Goal: Information Seeking & Learning: Learn about a topic

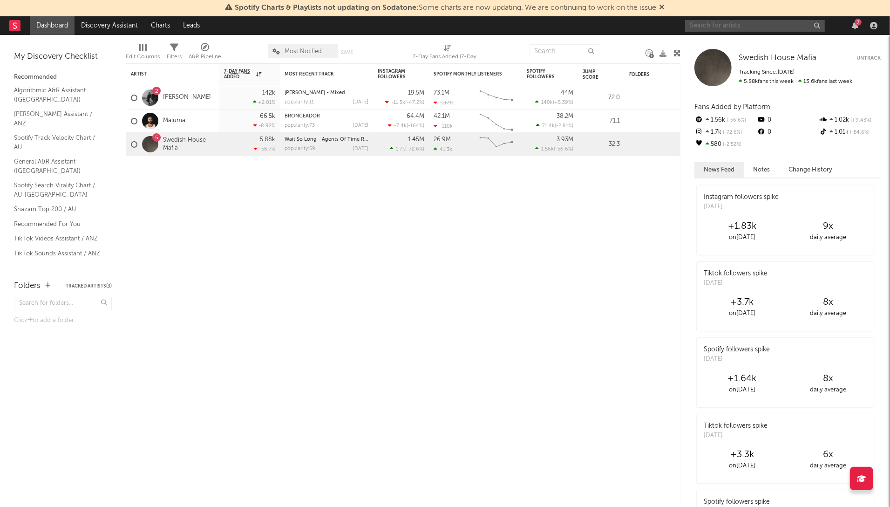
click at [766, 27] on input "text" at bounding box center [755, 26] width 140 height 12
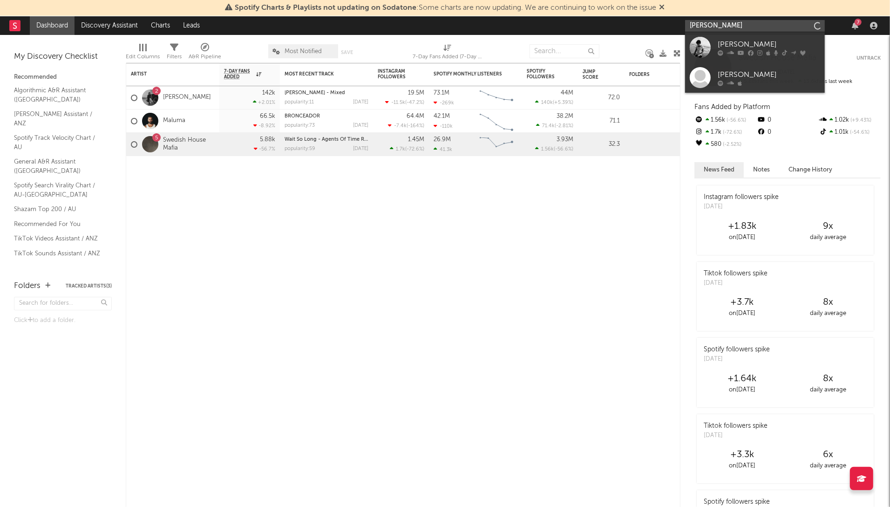
type input "[PERSON_NAME]"
click at [765, 56] on link "[PERSON_NAME]" at bounding box center [755, 47] width 140 height 30
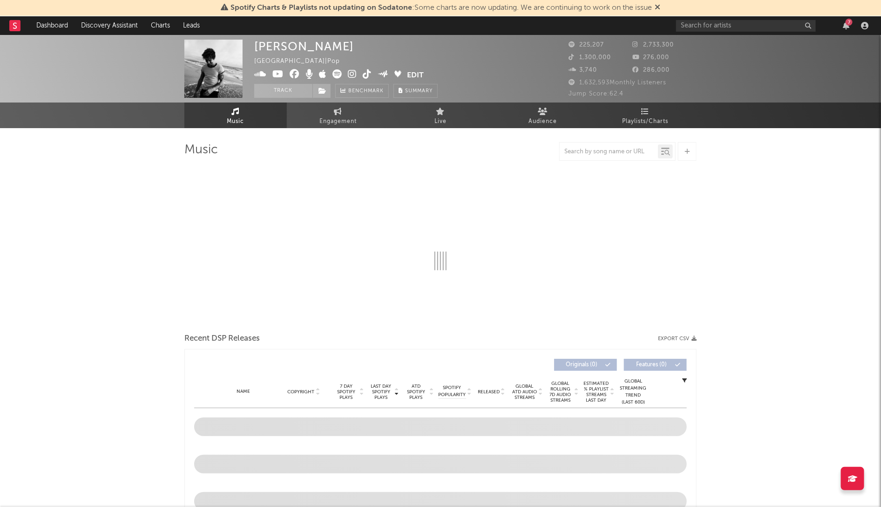
select select "6m"
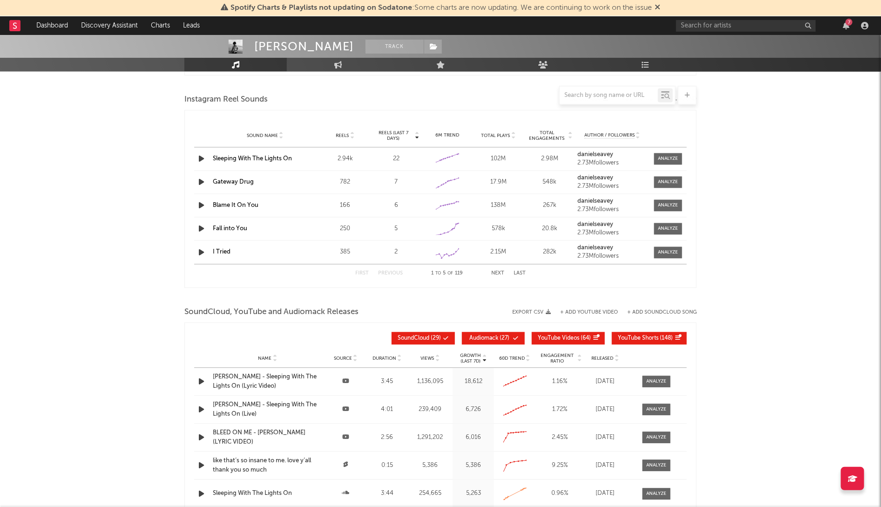
scroll to position [843, 0]
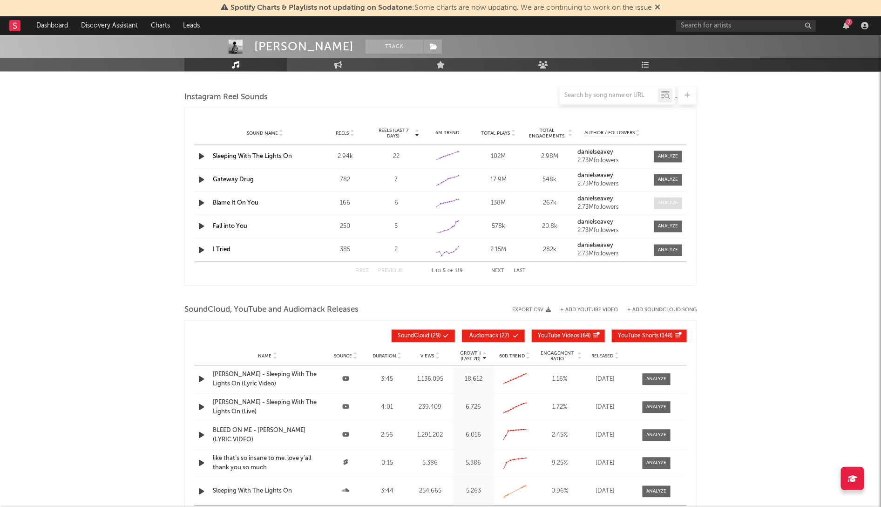
click at [664, 201] on div at bounding box center [668, 203] width 20 height 7
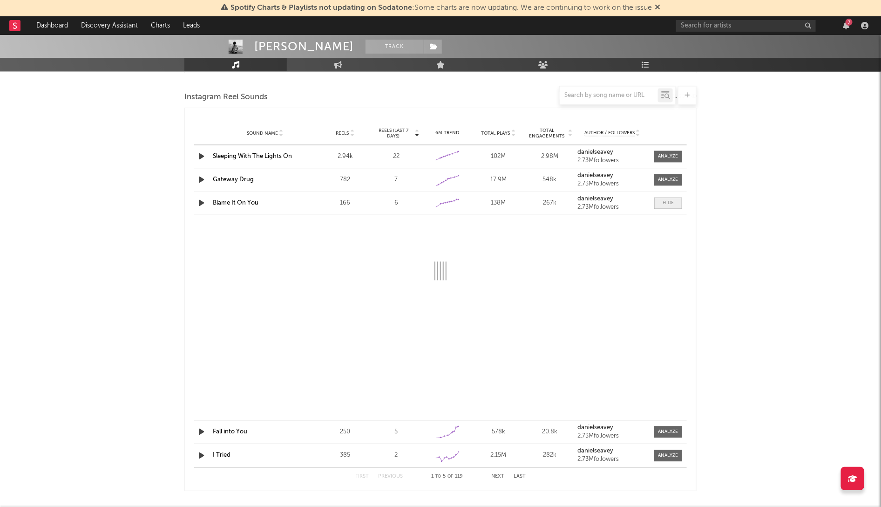
select select "1w"
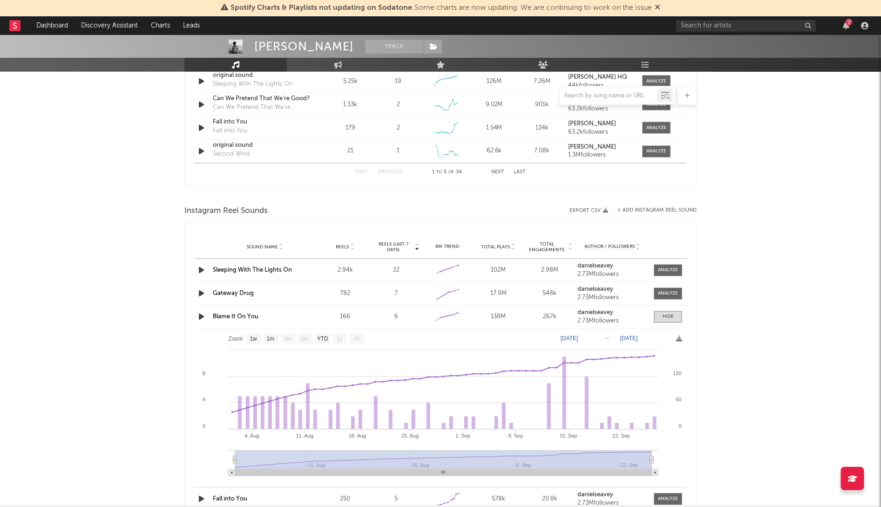
scroll to position [744, 0]
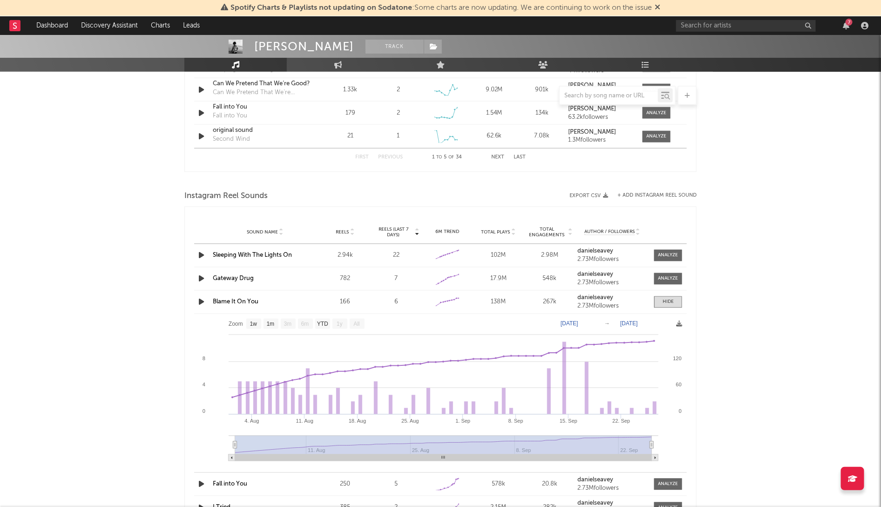
click at [348, 301] on div "166" at bounding box center [345, 301] width 47 height 9
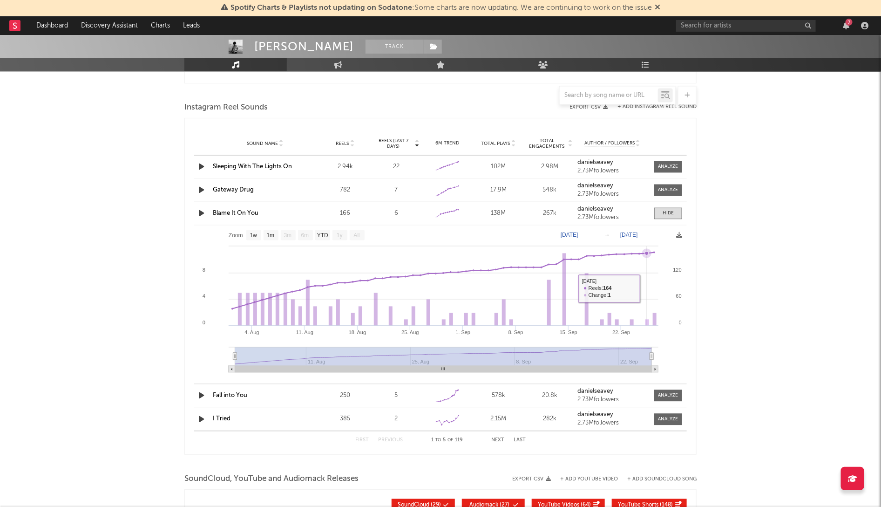
scroll to position [833, 0]
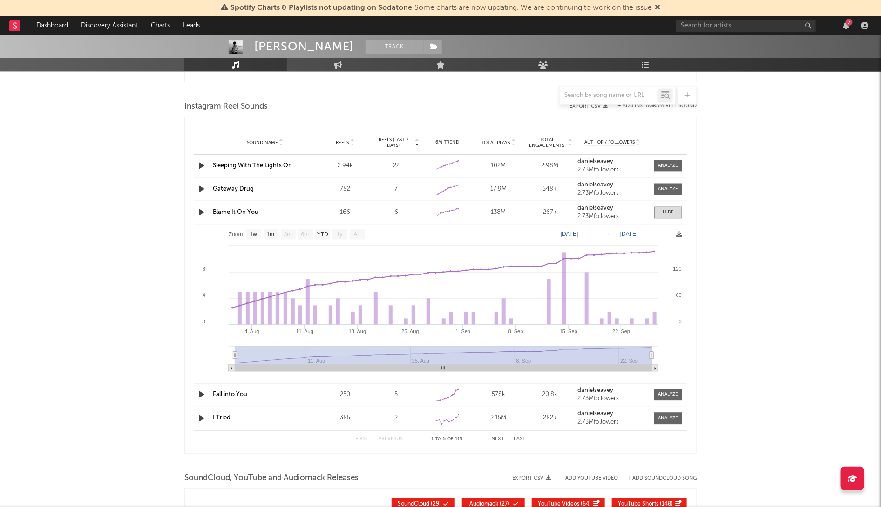
drag, startPoint x: 248, startPoint y: 371, endPoint x: 323, endPoint y: 371, distance: 74.5
click at [323, 371] on rect at bounding box center [443, 368] width 417 height 7
drag, startPoint x: 429, startPoint y: 365, endPoint x: 266, endPoint y: 365, distance: 162.9
click at [266, 365] on rect at bounding box center [443, 355] width 417 height 19
click at [211, 397] on div "Sound Name Fall into You" at bounding box center [264, 394] width 109 height 9
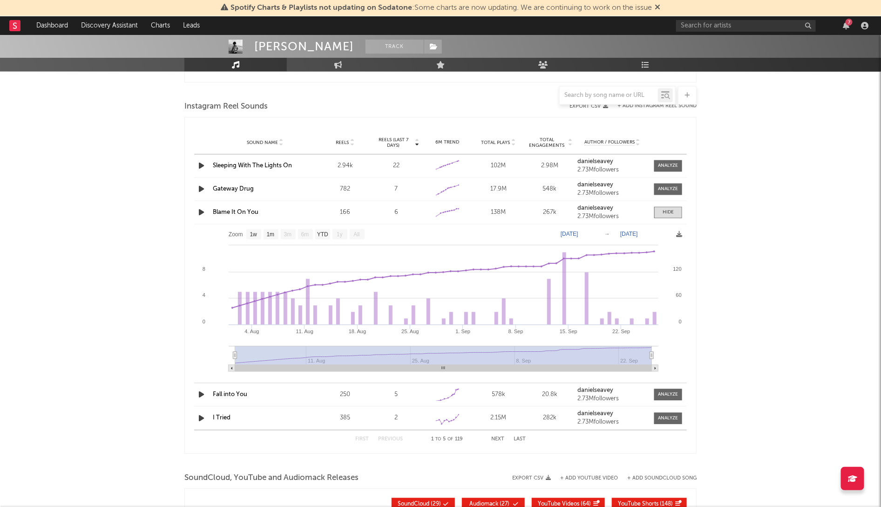
click at [203, 396] on icon "button" at bounding box center [201, 395] width 10 height 12
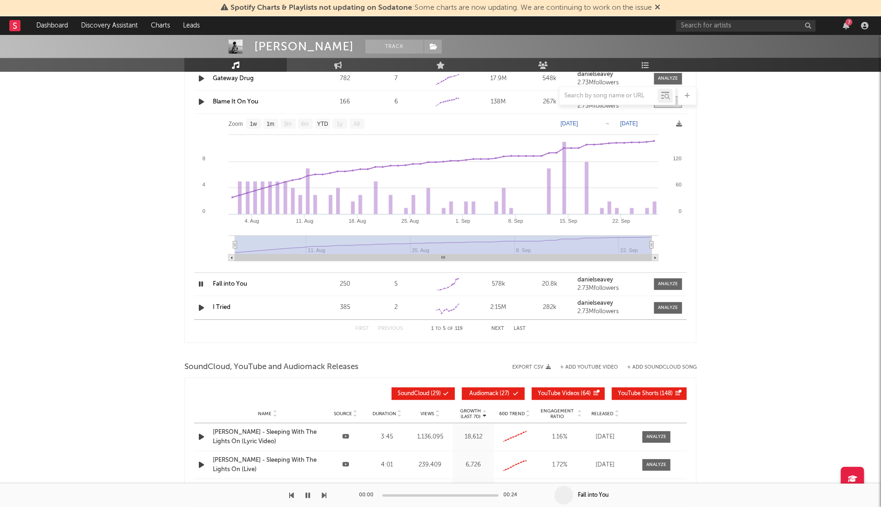
scroll to position [953, 0]
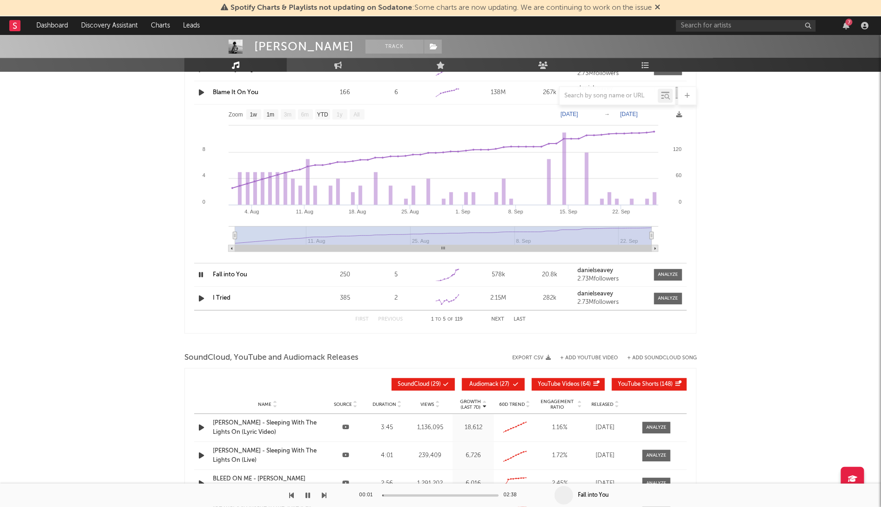
click at [305, 493] on icon "button" at bounding box center [307, 494] width 5 height 7
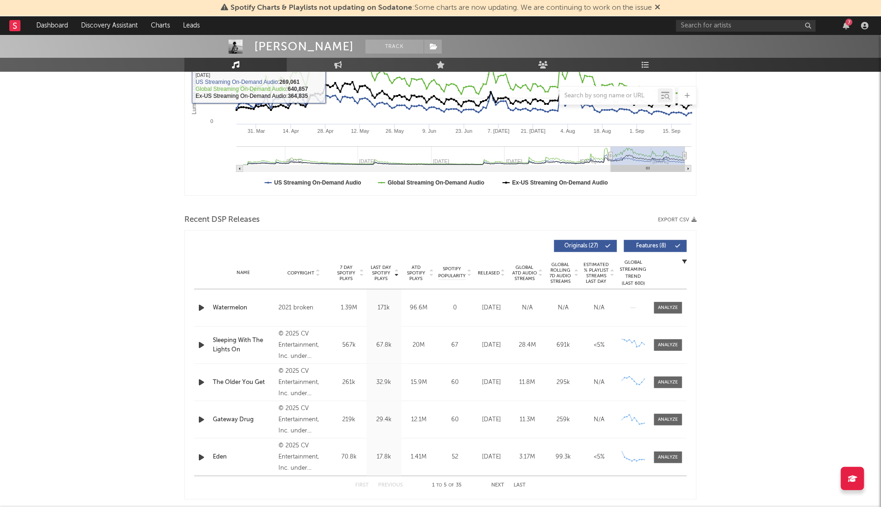
scroll to position [0, 0]
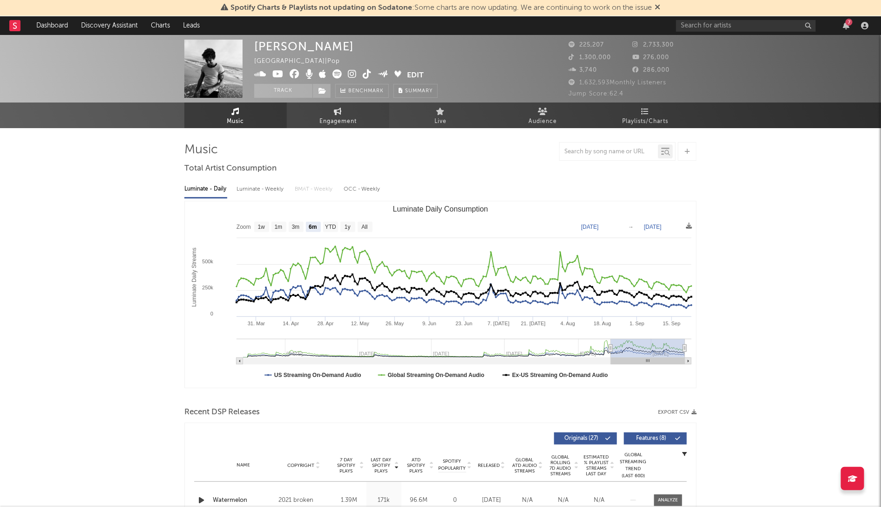
click at [338, 116] on span "Engagement" at bounding box center [337, 121] width 37 height 11
select select "1w"
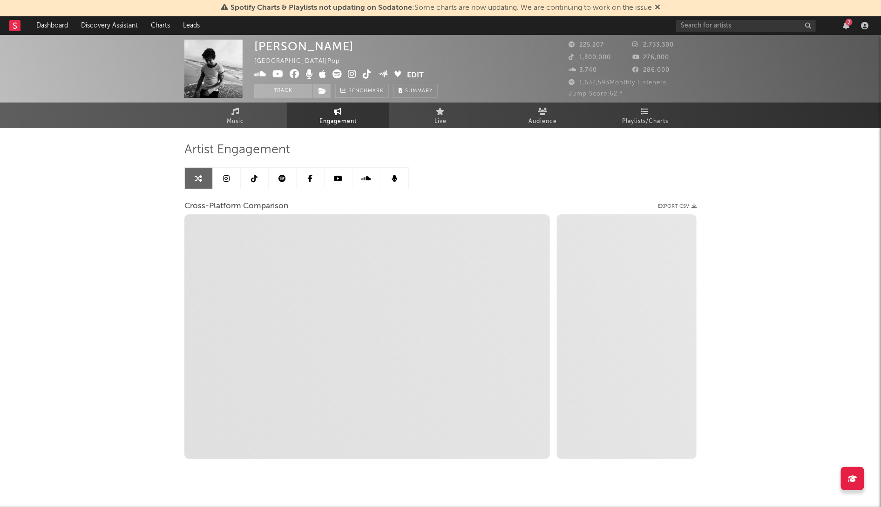
click at [228, 177] on icon at bounding box center [226, 178] width 7 height 7
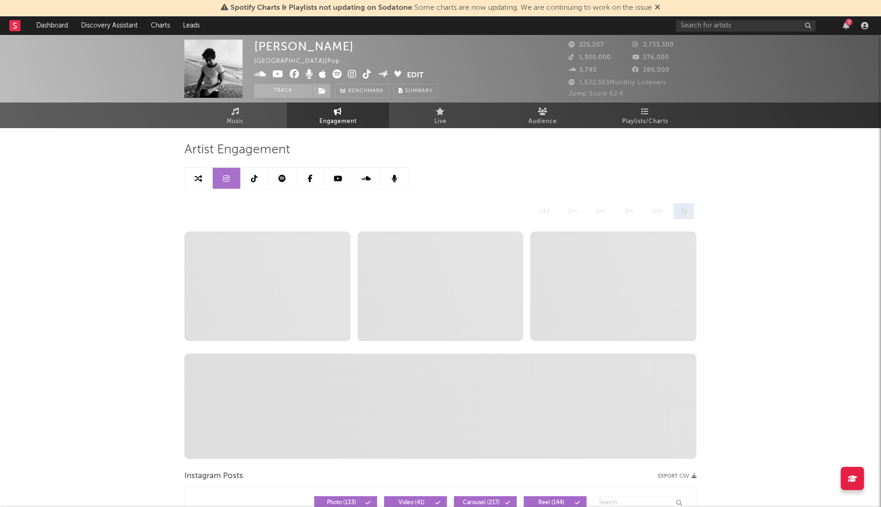
select select "6m"
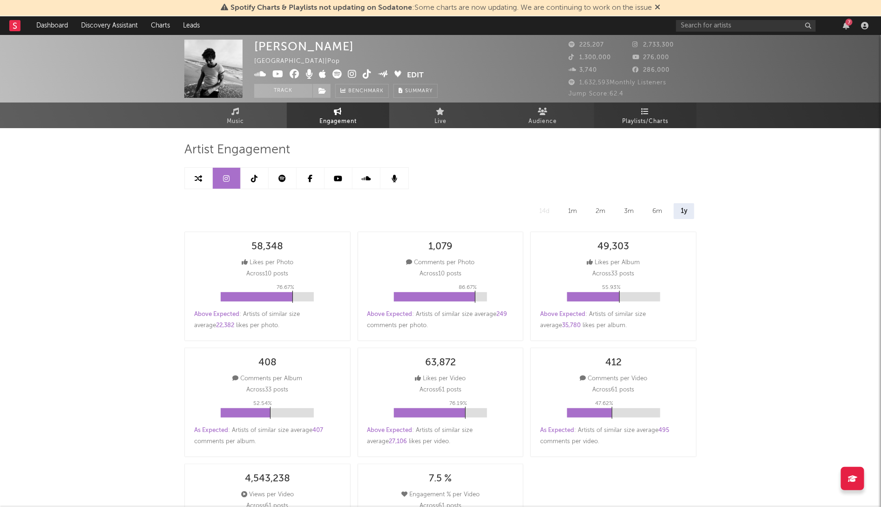
click at [625, 118] on span "Playlists/Charts" at bounding box center [645, 121] width 46 height 11
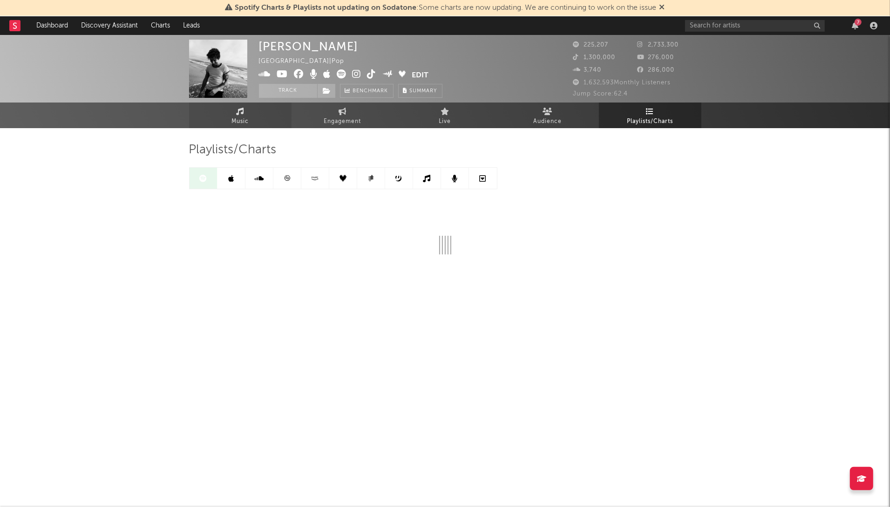
click at [241, 116] on span "Music" at bounding box center [239, 121] width 17 height 11
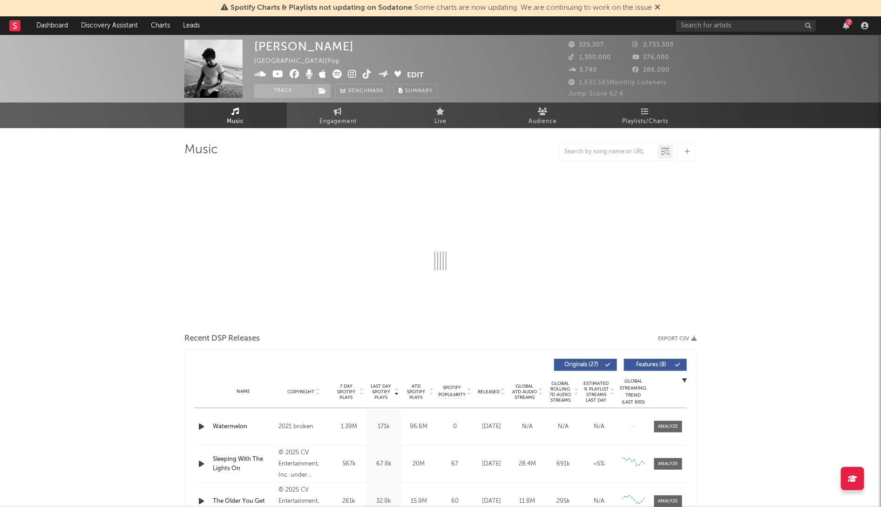
select select "6m"
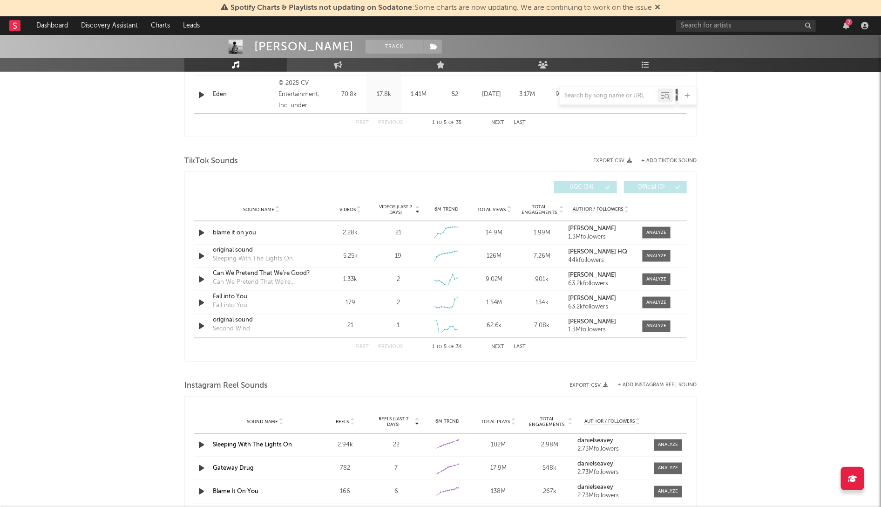
scroll to position [576, 0]
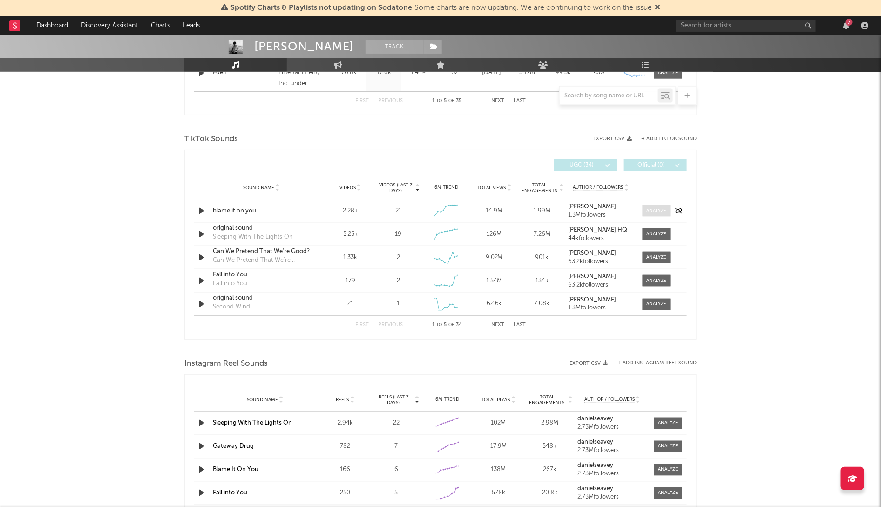
click at [657, 213] on div at bounding box center [657, 210] width 20 height 7
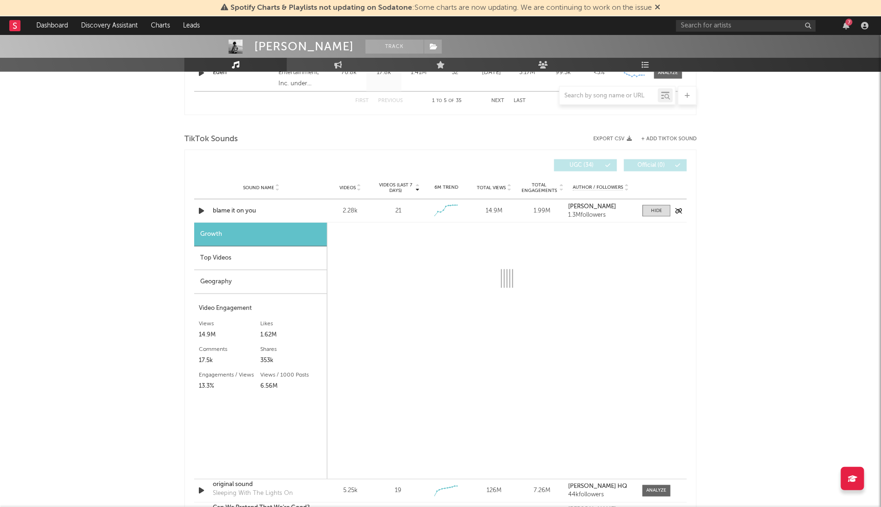
select select "1w"
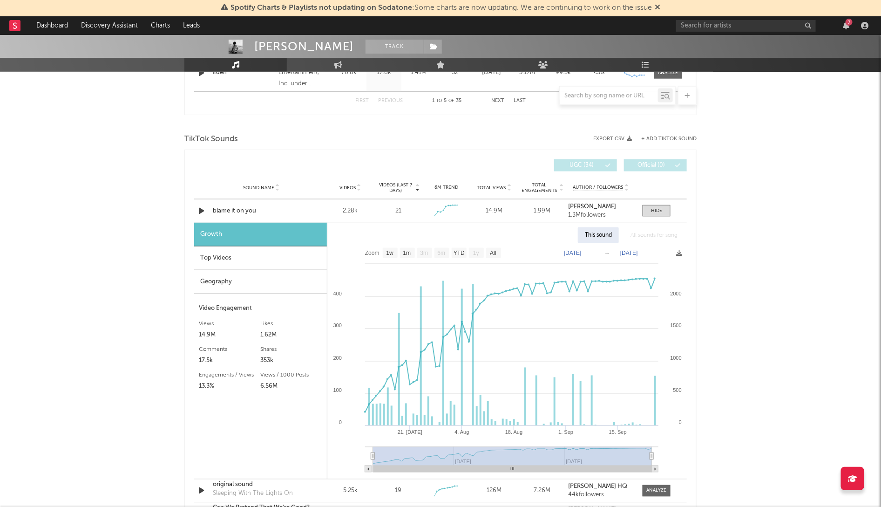
click at [233, 263] on div "Top Videos" at bounding box center [260, 258] width 133 height 24
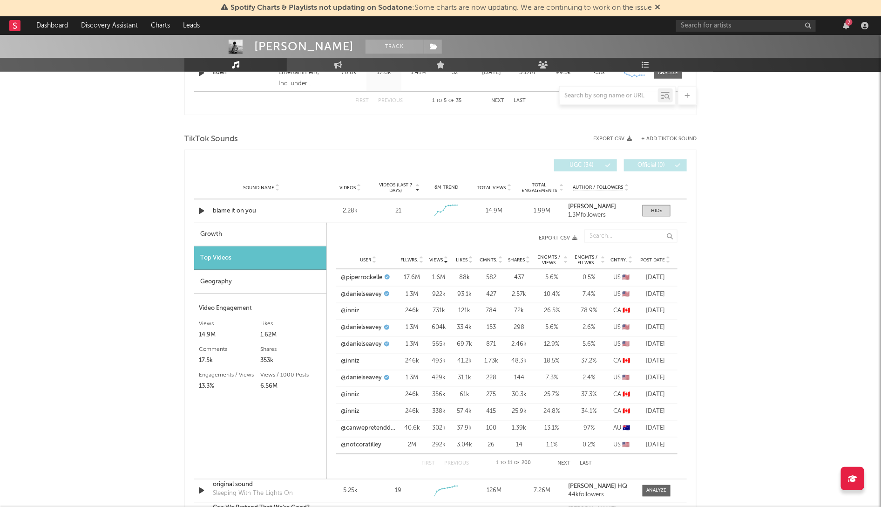
click at [241, 279] on div "Geography" at bounding box center [260, 282] width 132 height 24
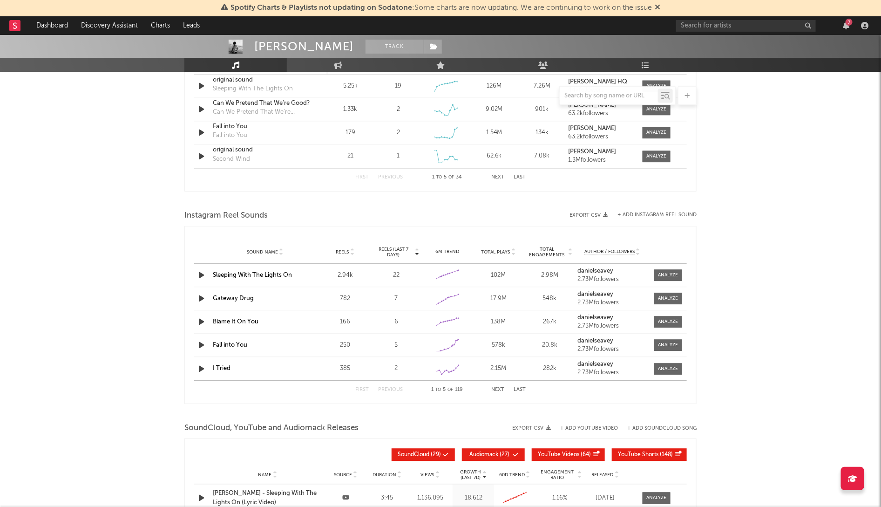
scroll to position [982, 0]
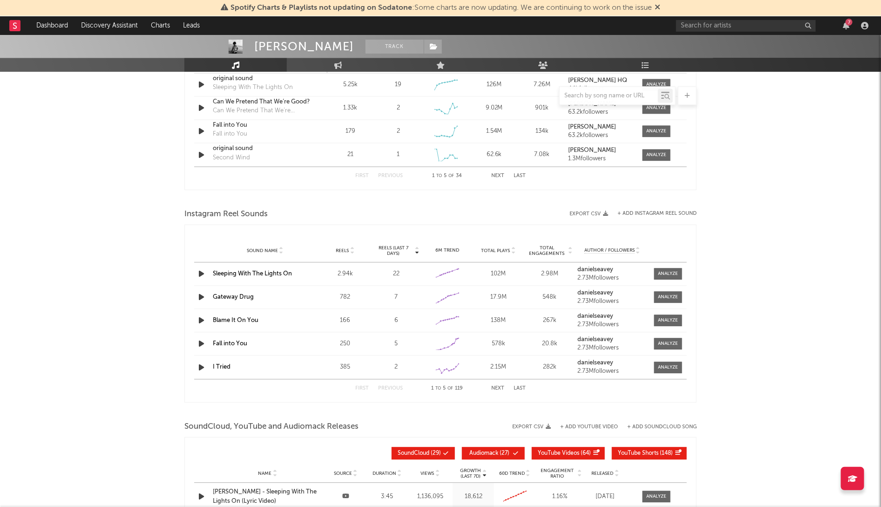
click at [201, 319] on icon "button" at bounding box center [201, 320] width 10 height 12
click at [202, 319] on icon "button" at bounding box center [200, 320] width 9 height 12
click at [662, 318] on div at bounding box center [668, 320] width 20 height 7
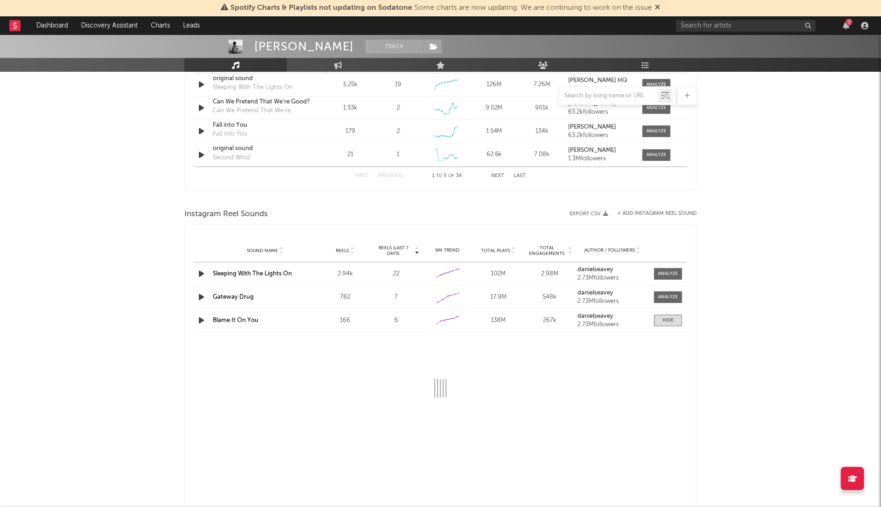
select select "1w"
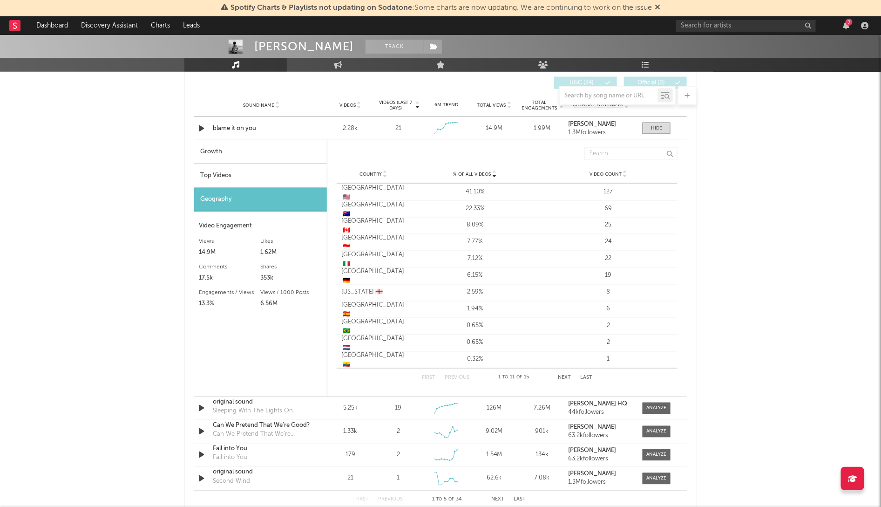
click at [740, 313] on div "[PERSON_NAME] Track [GEOGRAPHIC_DATA] | Pop Edit Track Benchmark Summary 225,20…" at bounding box center [440, 287] width 881 height 1822
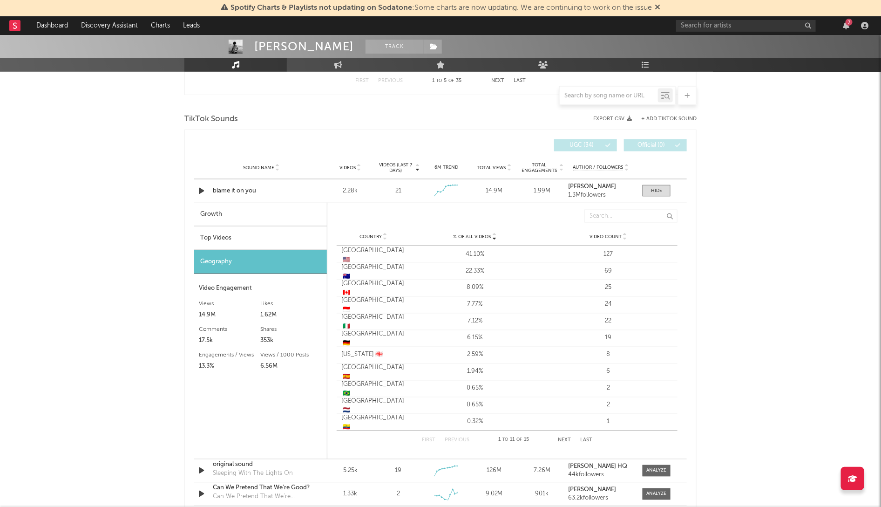
scroll to position [594, 0]
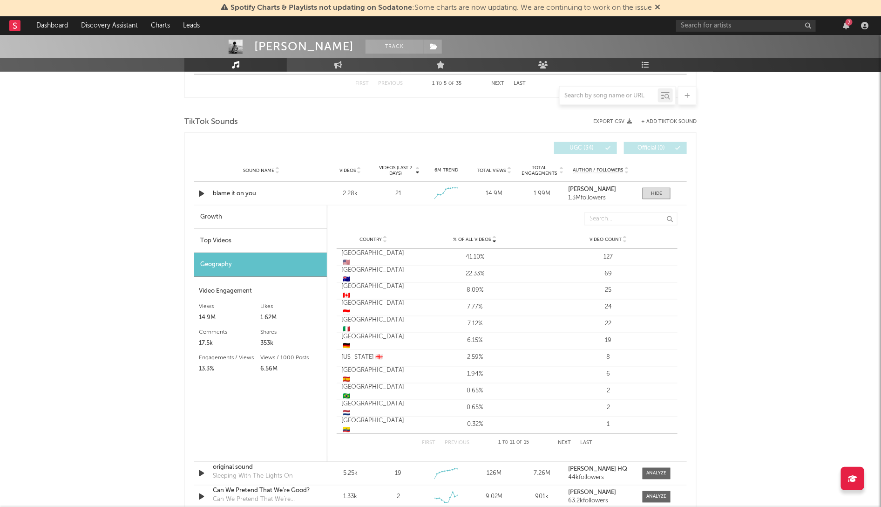
click at [718, 218] on div "[PERSON_NAME] Track [GEOGRAPHIC_DATA] | Pop Edit Track Benchmark Summary 225,20…" at bounding box center [440, 352] width 881 height 1822
click at [649, 190] on span at bounding box center [656, 194] width 28 height 12
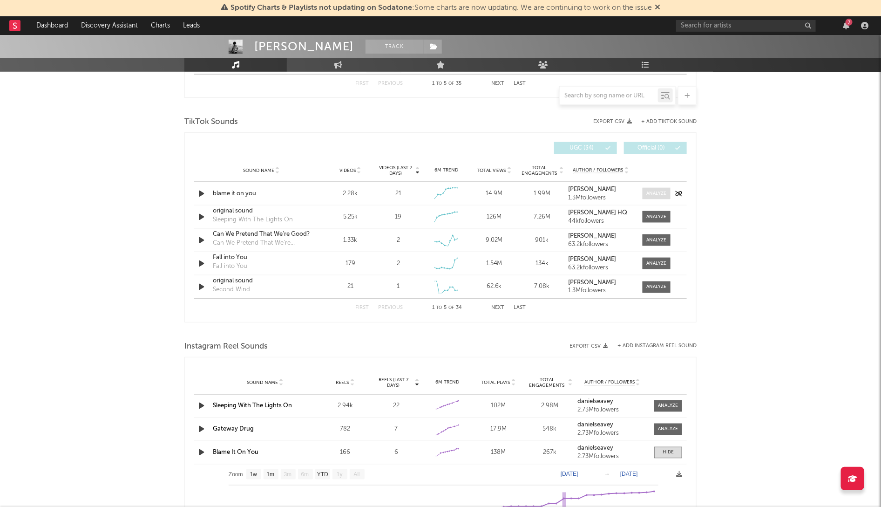
click at [653, 193] on div at bounding box center [657, 193] width 20 height 7
select select "1w"
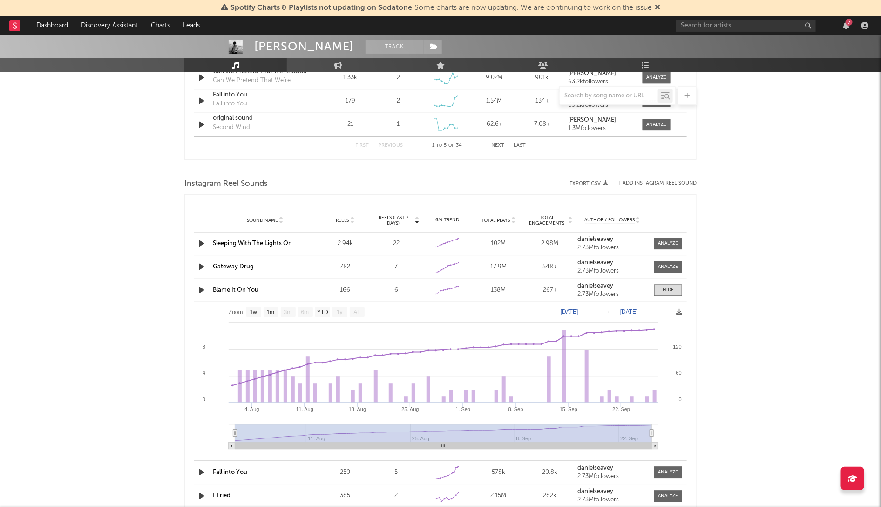
scroll to position [1062, 0]
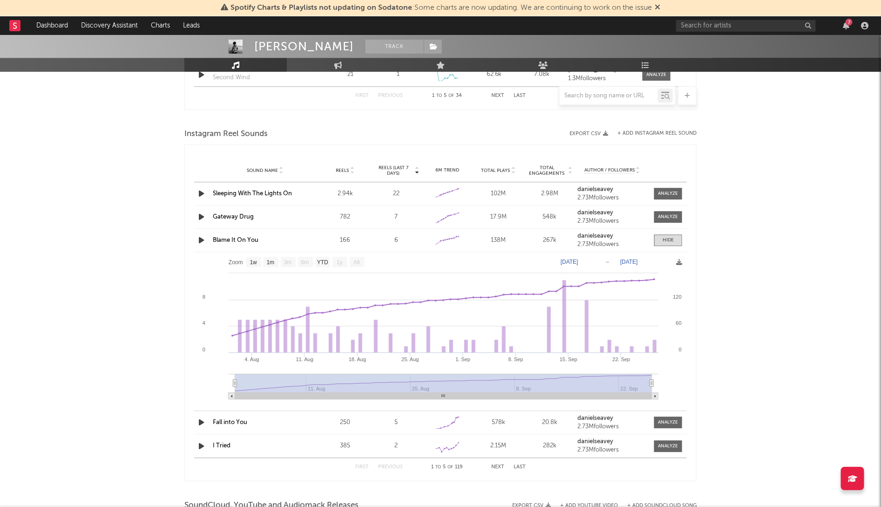
drag, startPoint x: 387, startPoint y: 398, endPoint x: 457, endPoint y: 398, distance: 69.8
click at [458, 398] on rect at bounding box center [443, 395] width 417 height 7
click at [280, 337] on rect at bounding box center [440, 329] width 492 height 154
click at [677, 265] on icon at bounding box center [679, 262] width 6 height 6
click at [650, 289] on span "Download as PNG" at bounding box center [632, 291] width 93 height 16
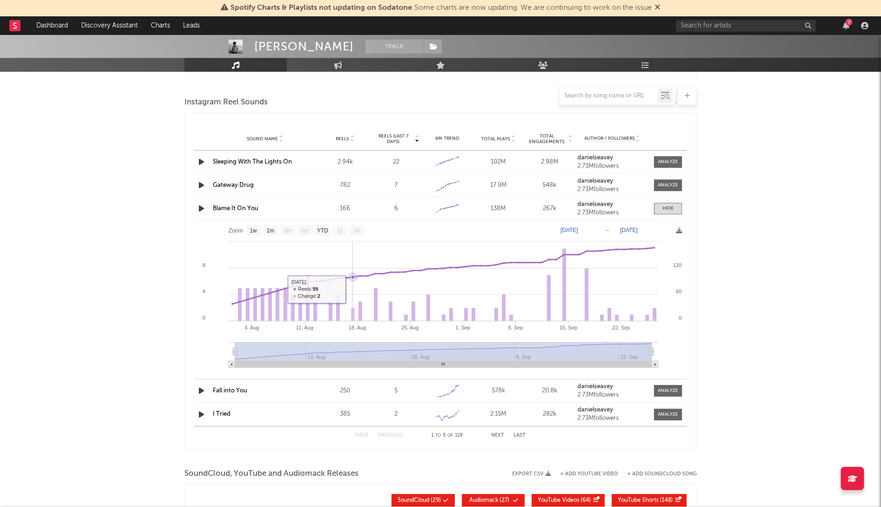
scroll to position [1027, 0]
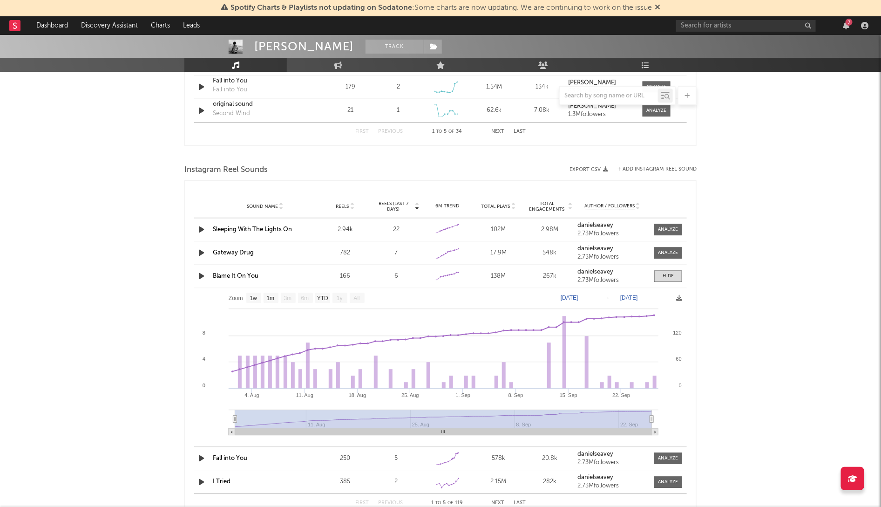
click at [276, 205] on span "Sound Name" at bounding box center [262, 206] width 31 height 6
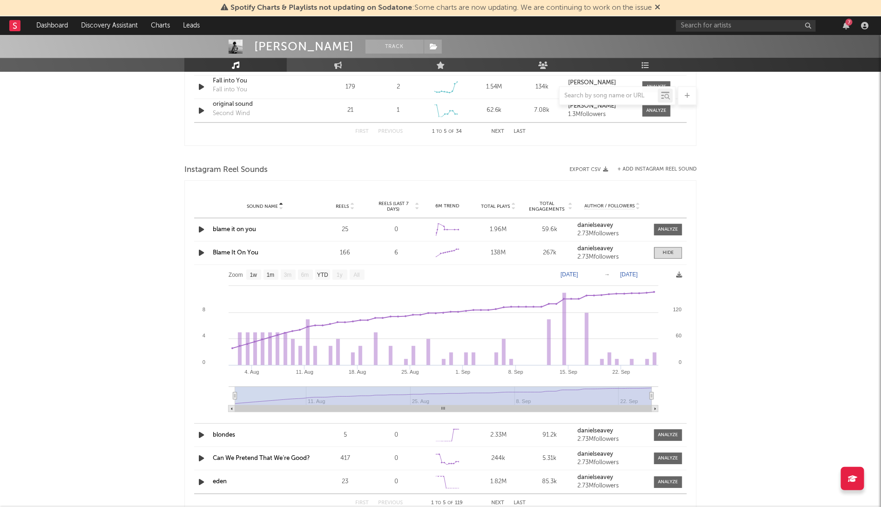
click at [354, 207] on icon at bounding box center [352, 208] width 5 height 4
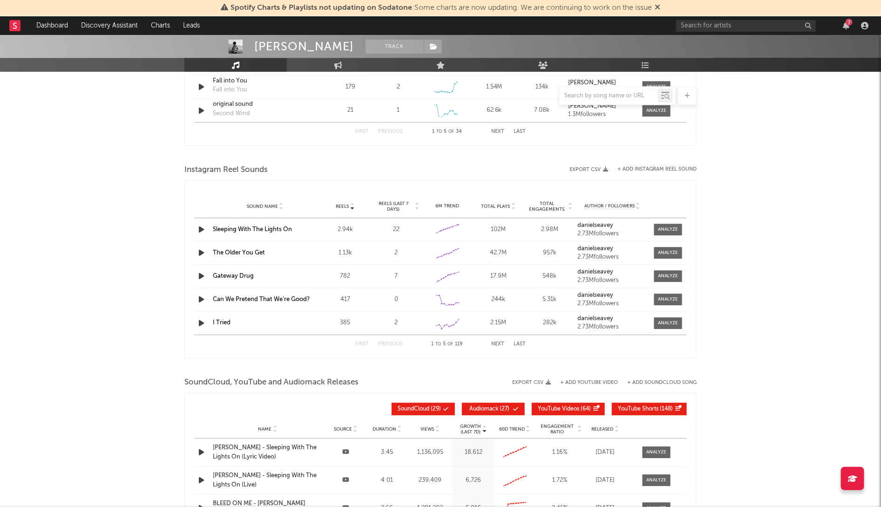
click at [354, 206] on icon at bounding box center [352, 205] width 5 height 4
click at [275, 210] on div "Sound Name Reels Reels (last 7 days) 6M Trend Total Plays Total Engagements Aut…" at bounding box center [440, 206] width 493 height 23
click at [275, 207] on span "Sound Name" at bounding box center [262, 206] width 31 height 6
select select "1w"
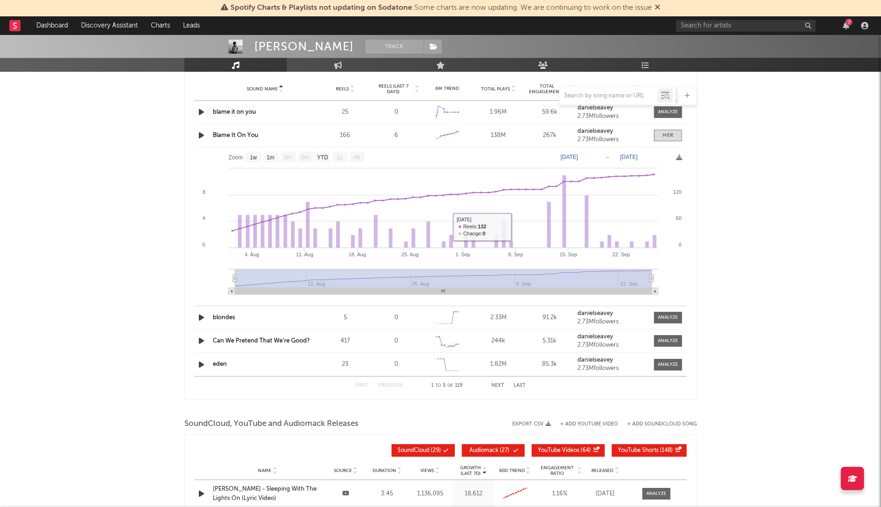
scroll to position [1351, 0]
